Goal: Navigation & Orientation: Find specific page/section

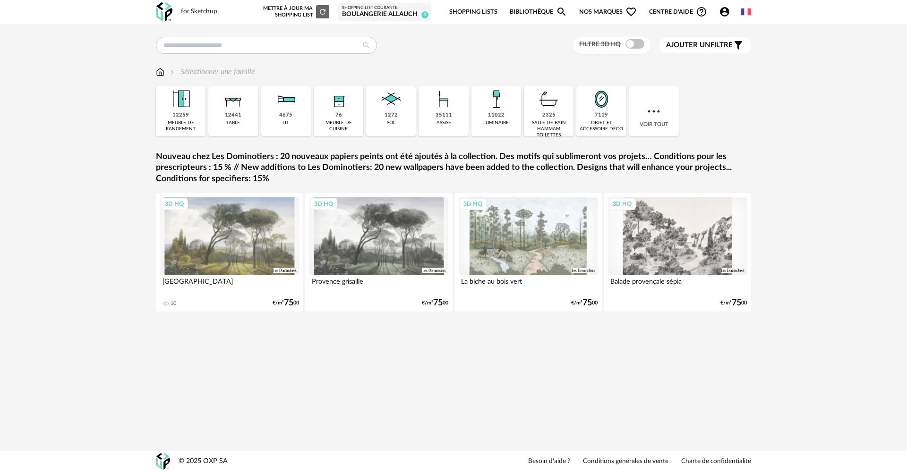
click at [409, 9] on div "Shopping List courante" at bounding box center [384, 8] width 85 height 6
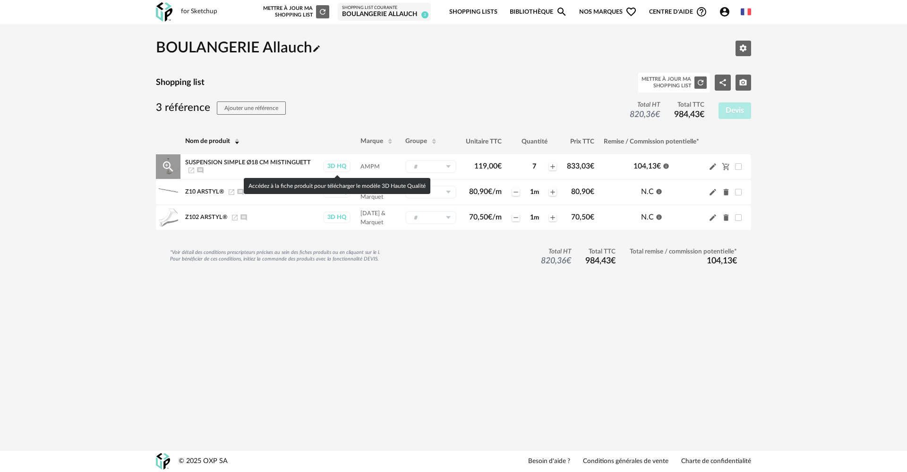
click at [326, 166] on div "3D HQ" at bounding box center [336, 167] width 27 height 12
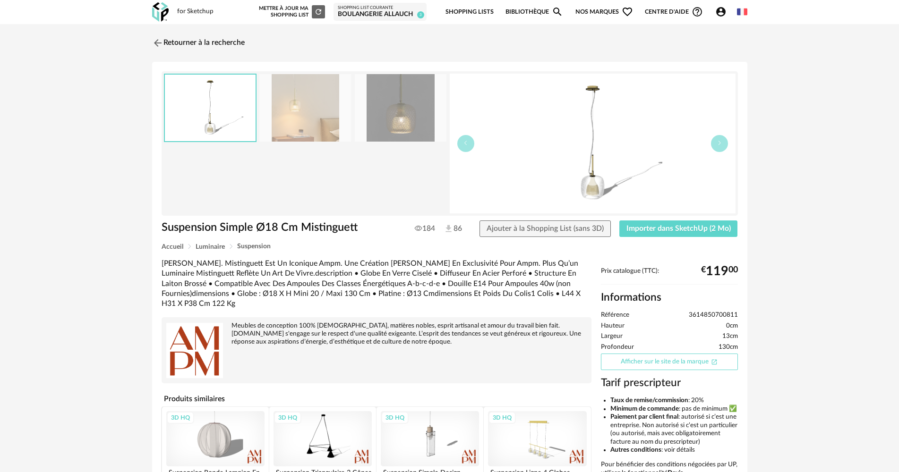
click at [684, 369] on link "Afficher sur le site de la marque Open In New icon" at bounding box center [669, 362] width 137 height 17
